Goal: Transaction & Acquisition: Purchase product/service

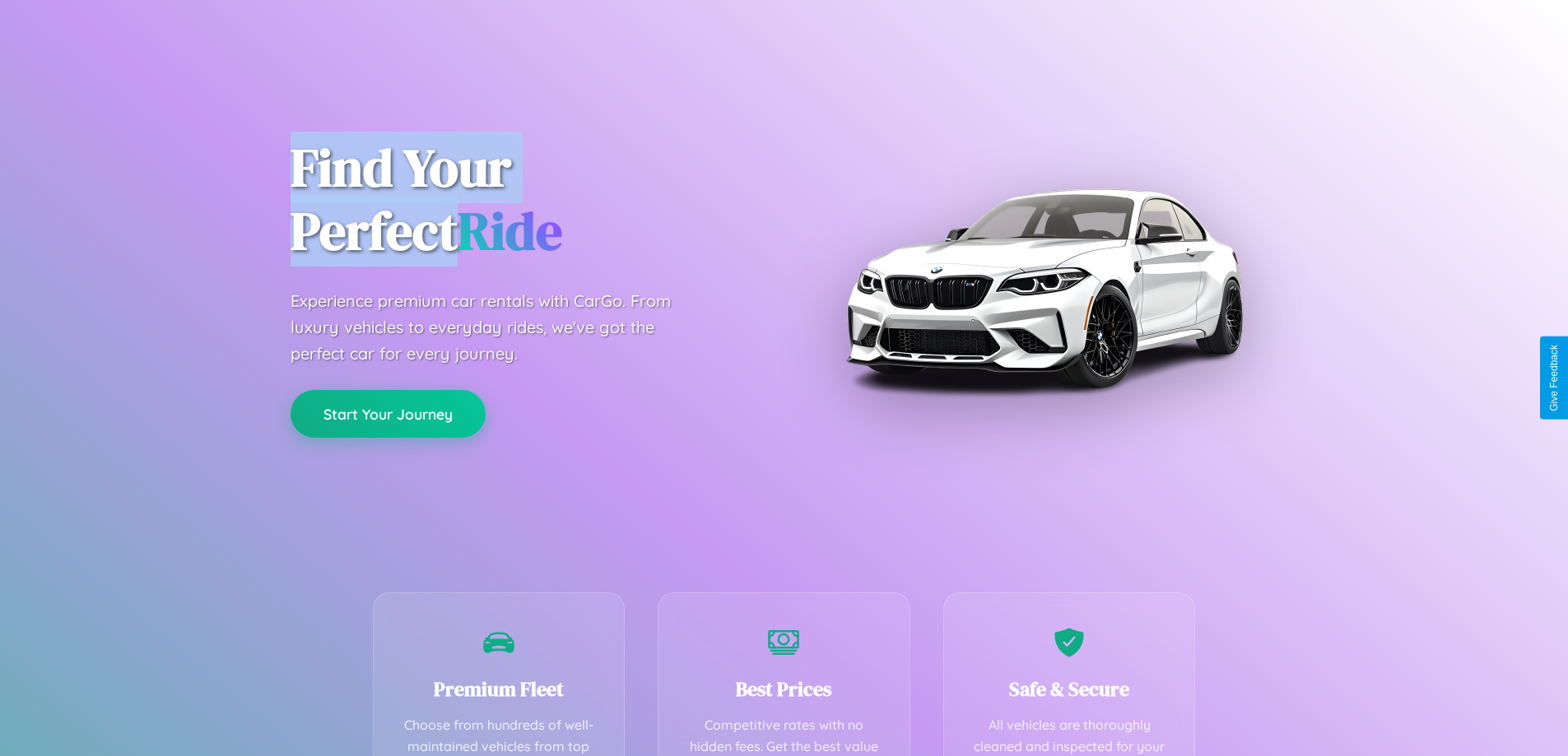
click at [388, 414] on button "Start Your Journey" at bounding box center [388, 414] width 196 height 47
click at [388, 413] on button "Start Your Journey" at bounding box center [388, 414] width 196 height 47
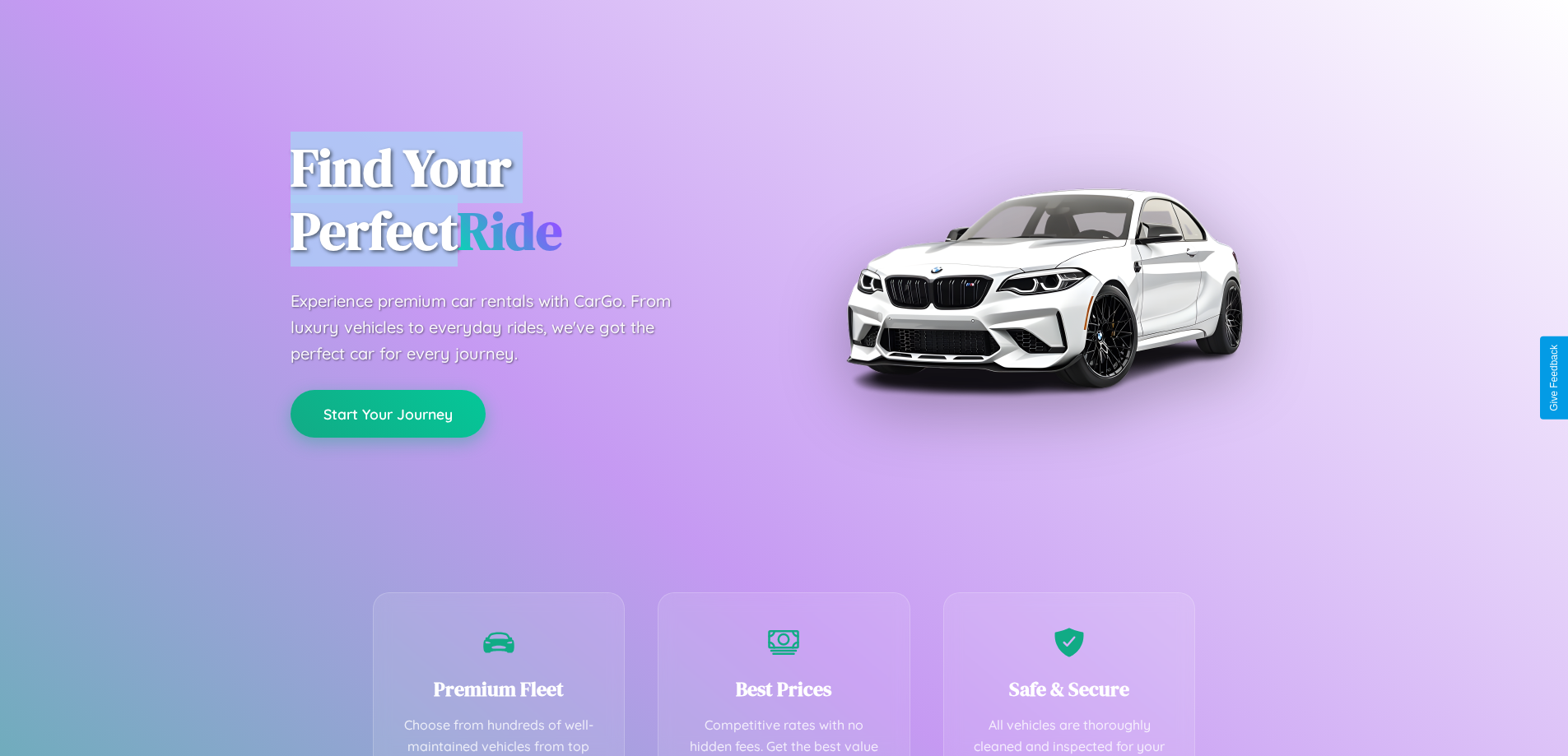
click at [388, 413] on button "Start Your Journey" at bounding box center [388, 414] width 196 height 47
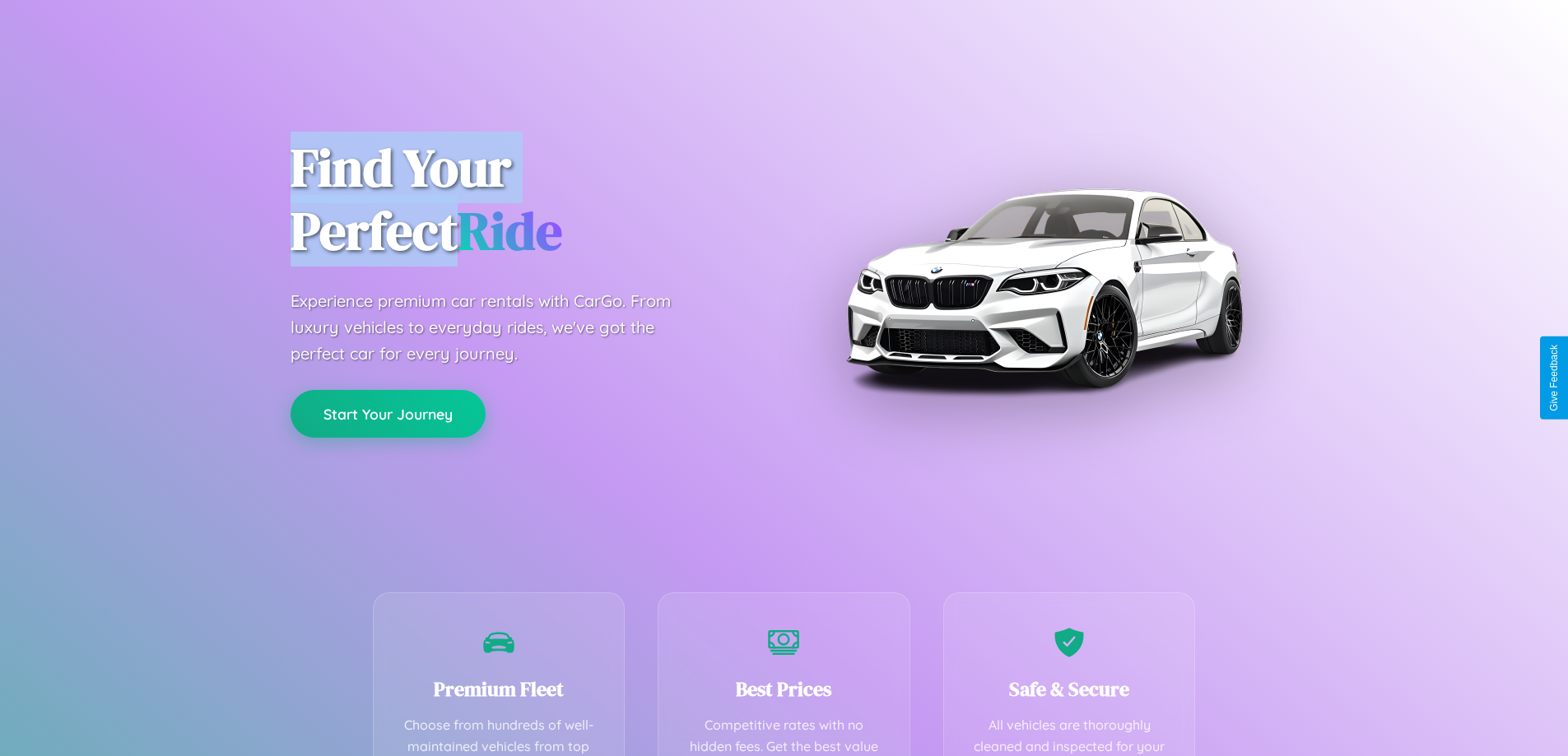
click at [388, 413] on button "Start Your Journey" at bounding box center [388, 414] width 196 height 47
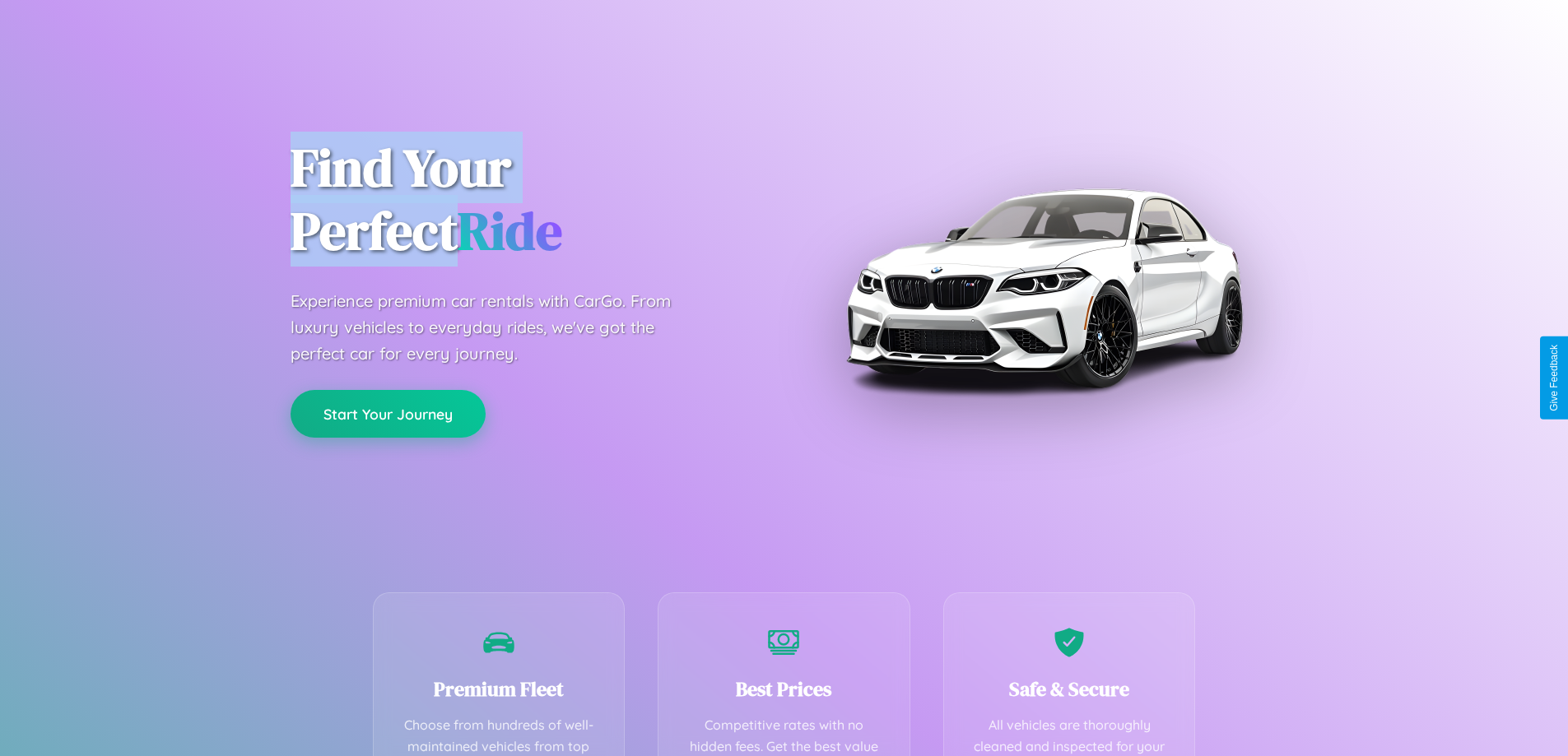
click at [388, 413] on button "Start Your Journey" at bounding box center [388, 414] width 196 height 47
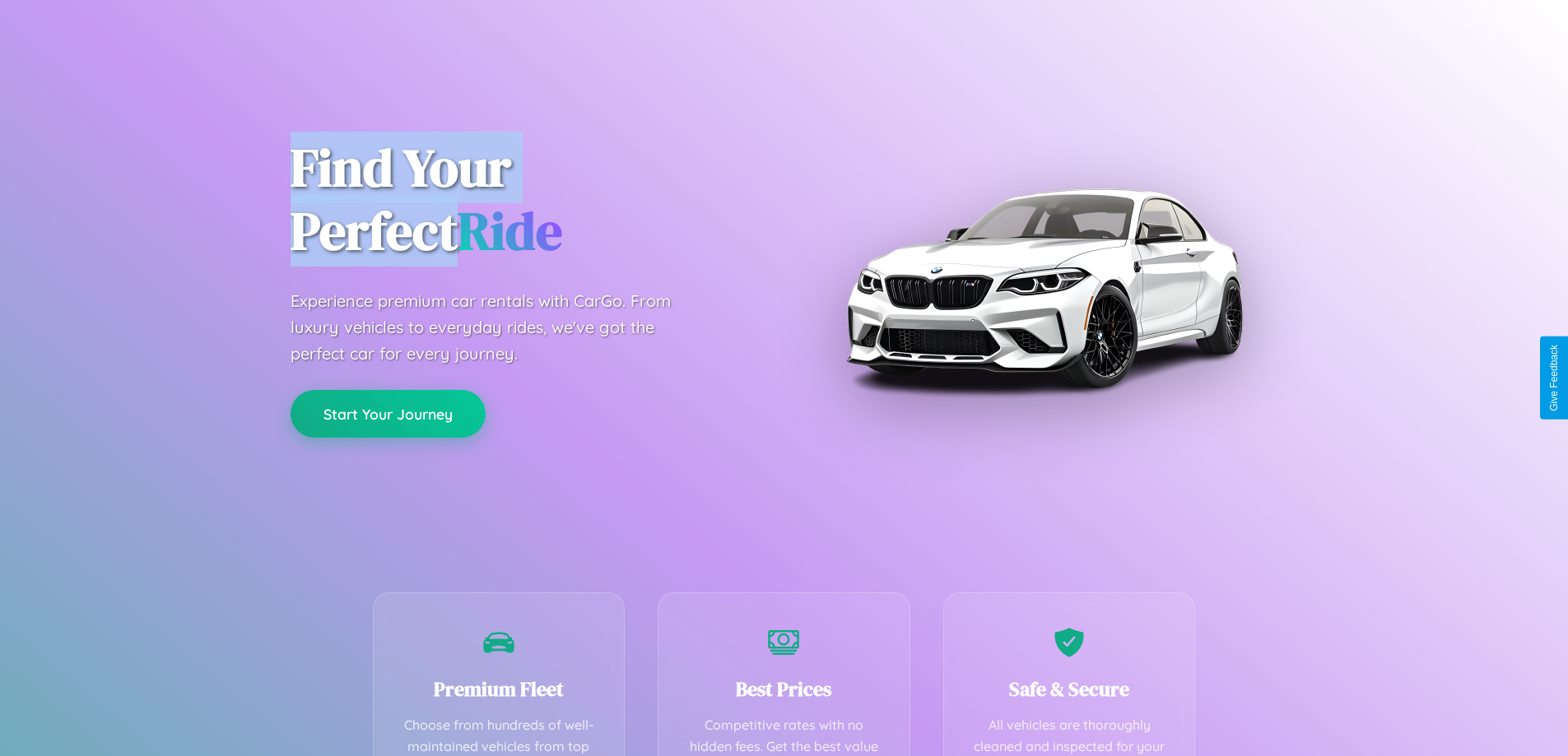
click at [388, 413] on button "Start Your Journey" at bounding box center [388, 414] width 196 height 47
